Goal: Task Accomplishment & Management: Complete application form

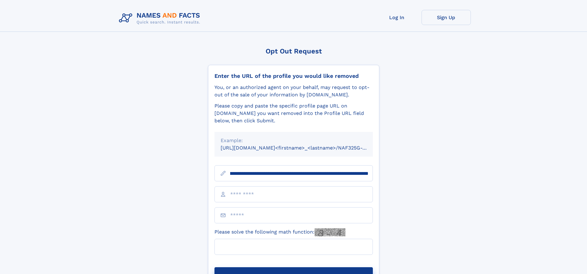
scroll to position [0, 71]
type input "**********"
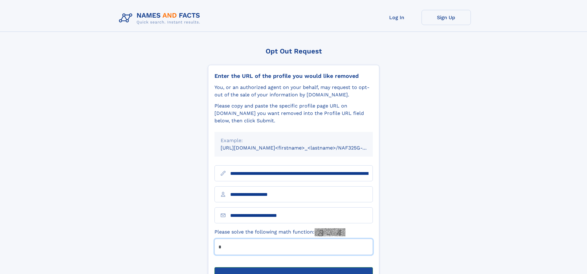
type input "*"
click at [294, 267] on button "Submit Opt Out Request" at bounding box center [294, 277] width 159 height 20
